Goal: Obtain resource: Obtain resource

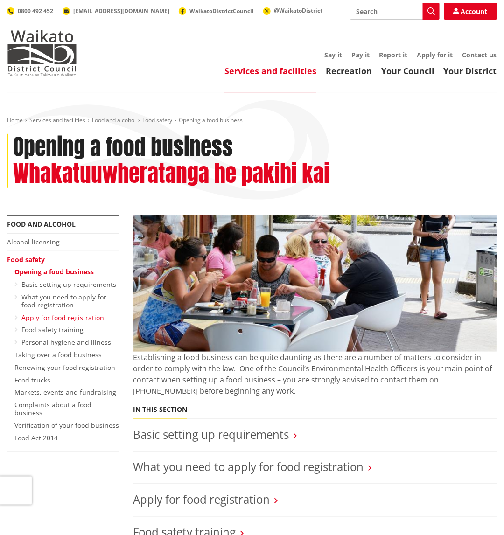
click at [46, 314] on link "Apply for food registration" at bounding box center [62, 317] width 83 height 9
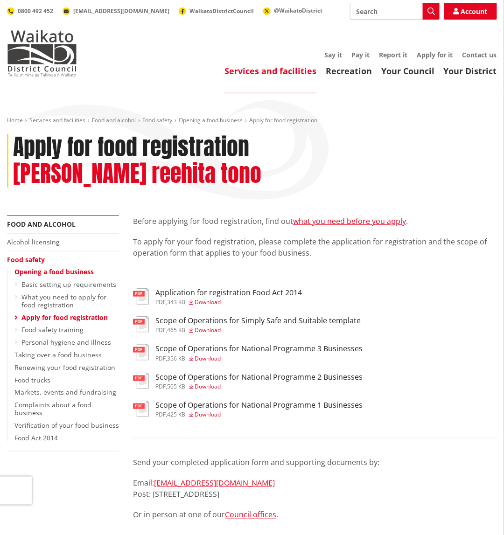
click at [208, 326] on span "Download" at bounding box center [208, 330] width 26 height 8
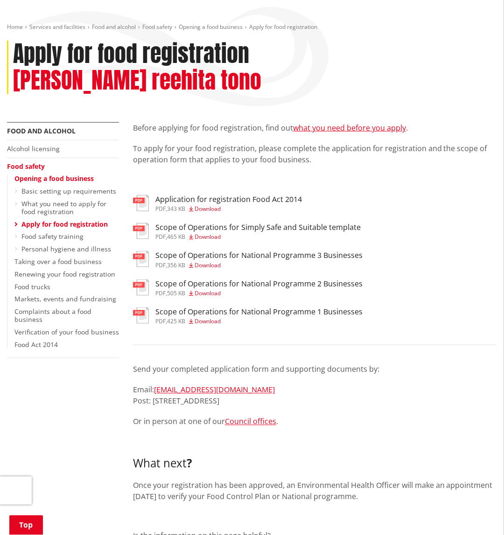
scroll to position [187, 0]
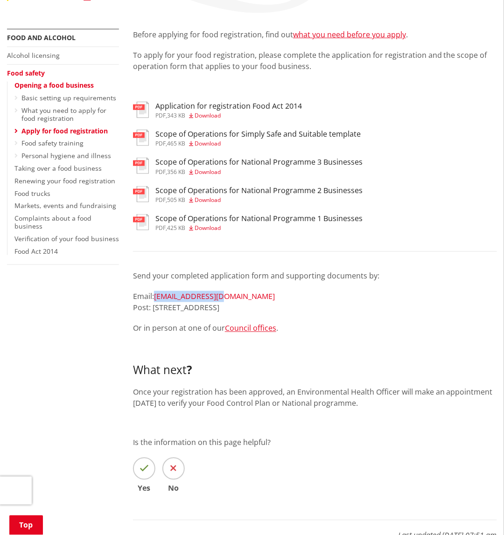
drag, startPoint x: 229, startPoint y: 272, endPoint x: 160, endPoint y: 271, distance: 69.1
click at [156, 291] on p "Email: [EMAIL_ADDRESS][DOMAIN_NAME] Post: Waikato District Council, Private [ST…" at bounding box center [315, 302] width 364 height 22
copy link "[EMAIL_ADDRESS][DOMAIN_NAME]"
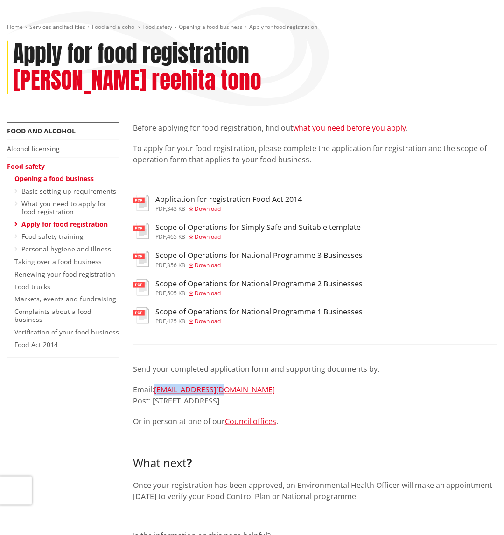
click at [336, 123] on link "what you need before you apply" at bounding box center [349, 128] width 113 height 10
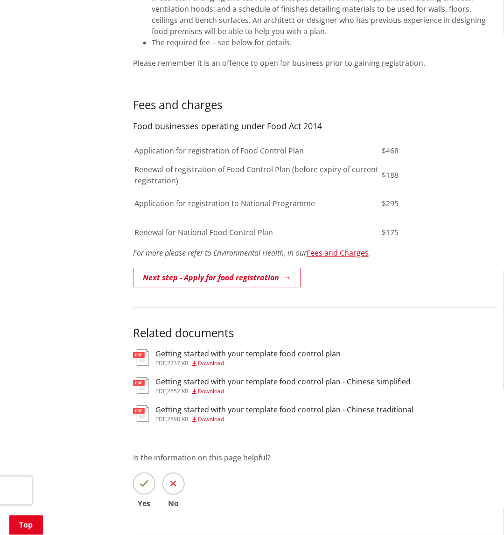
scroll to position [467, 0]
